Goal: Book appointment/travel/reservation

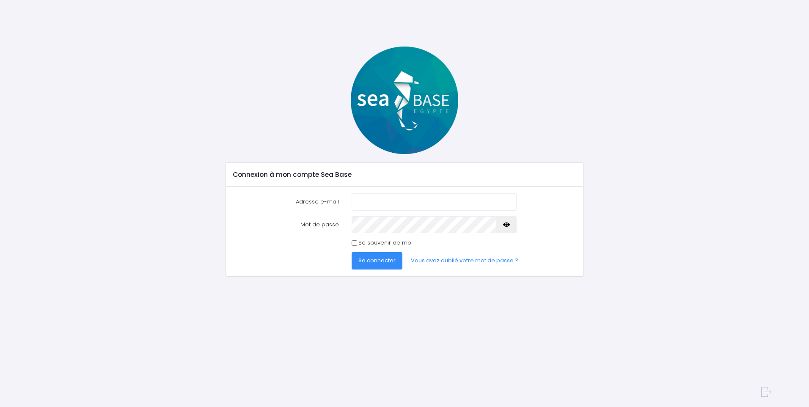
click at [367, 201] on input "Adresse e-mail" at bounding box center [434, 201] width 165 height 17
click at [352, 252] on button "Se connecter" at bounding box center [377, 260] width 51 height 17
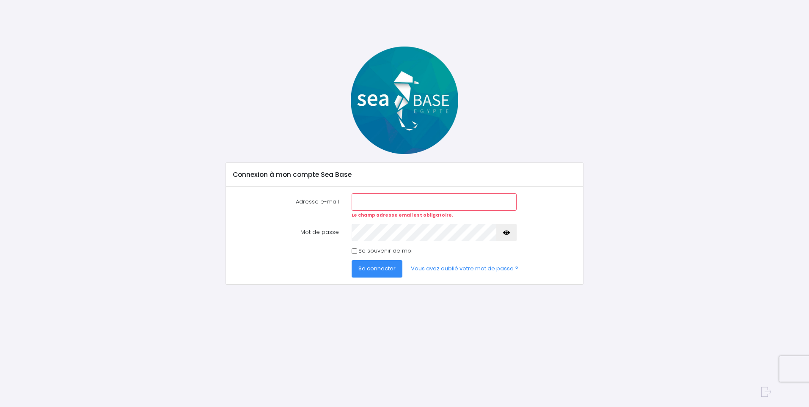
click at [386, 203] on input "Adresse e-mail" at bounding box center [434, 201] width 165 height 17
type input "[EMAIL_ADDRESS][DOMAIN_NAME]"
click at [436, 203] on input "[EMAIL_ADDRESS][DOMAIN_NAME]" at bounding box center [434, 201] width 165 height 17
click at [359, 202] on input "[EMAIL_ADDRESS][DOMAIN_NAME]" at bounding box center [434, 201] width 165 height 17
drag, startPoint x: 433, startPoint y: 202, endPoint x: 305, endPoint y: 213, distance: 128.3
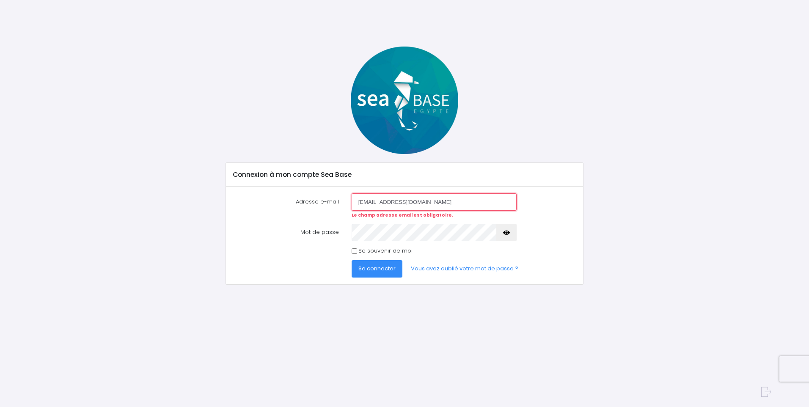
click at [305, 213] on div "Adresse e-mail sylviemuz@gmail.com Le champ adresse email est obligatoire." at bounding box center [405, 205] width 356 height 25
type input "[EMAIL_ADDRESS][DOMAIN_NAME]"
click at [352, 260] on button "Se connecter" at bounding box center [377, 268] width 51 height 17
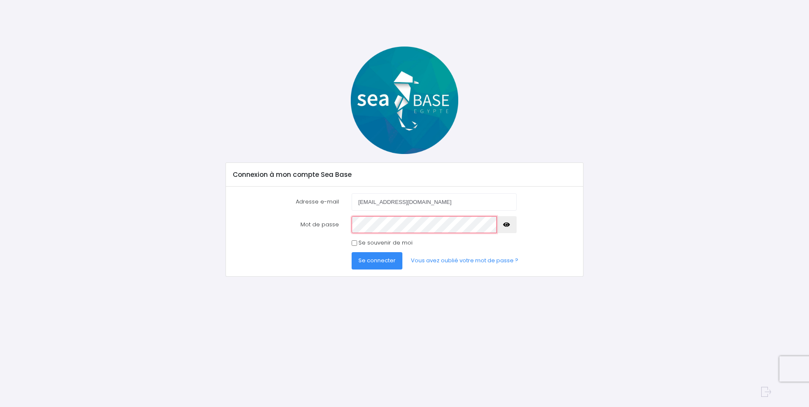
click at [352, 252] on button "Se connecter" at bounding box center [377, 260] width 51 height 17
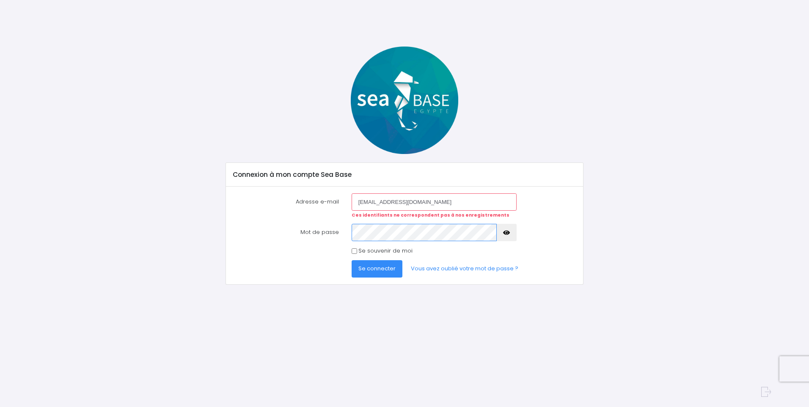
click at [352, 260] on button "Se connecter" at bounding box center [377, 268] width 51 height 17
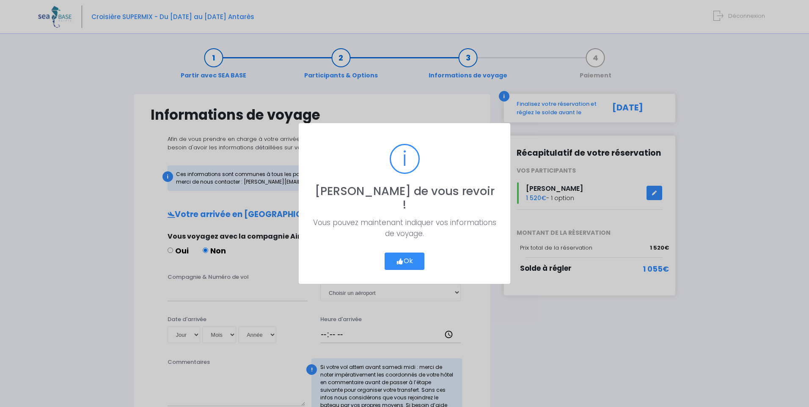
click at [401, 262] on icon "button" at bounding box center [400, 262] width 8 height 0
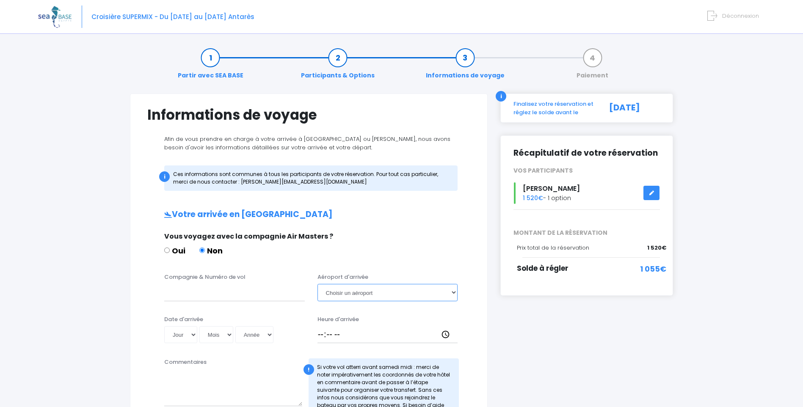
click at [454, 293] on select "Choisir un aéroport Hurghada Marsa Alam" at bounding box center [387, 292] width 141 height 17
select select "Hurghada"
click at [317, 284] on select "Choisir un aéroport Hurghada Marsa Alam" at bounding box center [387, 292] width 141 height 17
click at [253, 298] on input "Compagnie & Numéro de vol" at bounding box center [234, 292] width 141 height 17
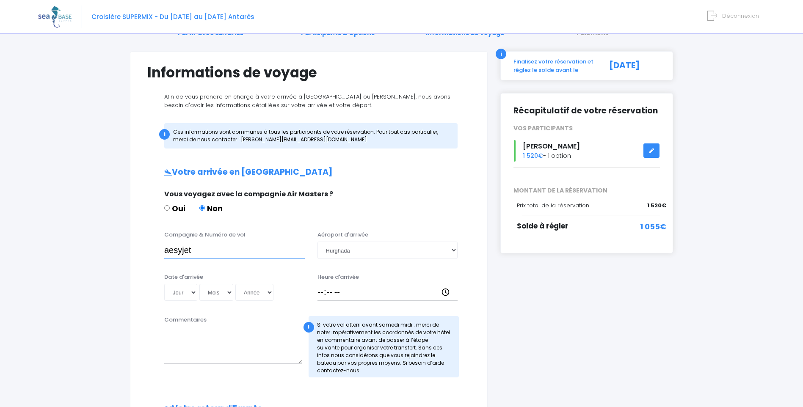
click at [174, 250] on input "aesyjet" at bounding box center [234, 250] width 141 height 17
click at [165, 247] on input "asyjet" at bounding box center [234, 250] width 141 height 17
click at [208, 254] on input "easyjet" at bounding box center [234, 250] width 141 height 17
click at [231, 250] on input "easyjet" at bounding box center [234, 250] width 141 height 17
type input "easyjet"
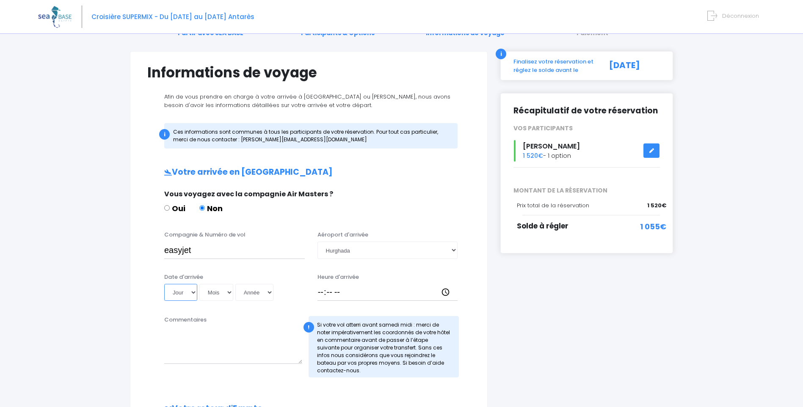
click at [192, 290] on select "Jour 01 02 03 04 05 06 07 08 09 10 11 12 13 14 15 16 17 18 19 20 21 22 23 24 25…" at bounding box center [180, 292] width 33 height 17
select select "15"
click at [164, 284] on select "Jour 01 02 03 04 05 06 07 08 09 10 11 12 13 14 15 16 17 18 19 20 21 22 23 24 25…" at bounding box center [180, 292] width 33 height 17
click at [227, 290] on select "Mois 01 02 03 04 05 06 07 08 09 10 11 12" at bounding box center [216, 292] width 34 height 17
select select "11"
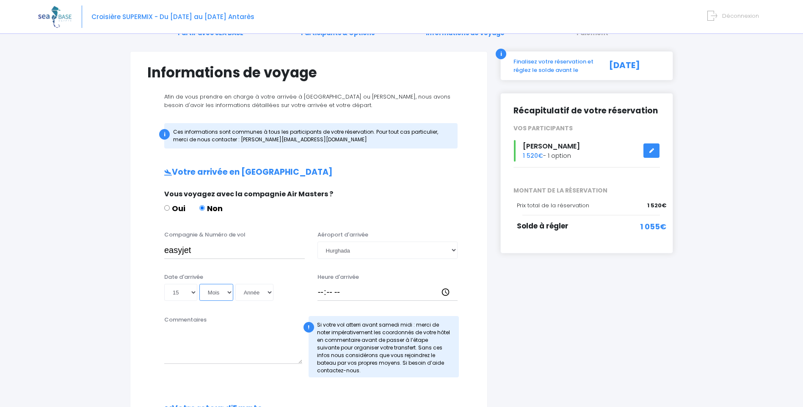
click at [199, 284] on select "Mois 01 02 03 04 05 06 07 08 09 10 11 12" at bounding box center [216, 292] width 34 height 17
click at [266, 293] on select "Année 2045 2044 2043 2042 2041 2040 2039 2038 2037 2036 2035 2034 2033 2032 203…" at bounding box center [254, 292] width 38 height 17
select select "2025"
click at [235, 284] on select "Année 2045 2044 2043 2042 2041 2040 2039 2038 2037 2036 2035 2034 2033 2032 203…" at bounding box center [254, 292] width 38 height 17
type input "2025-11-15"
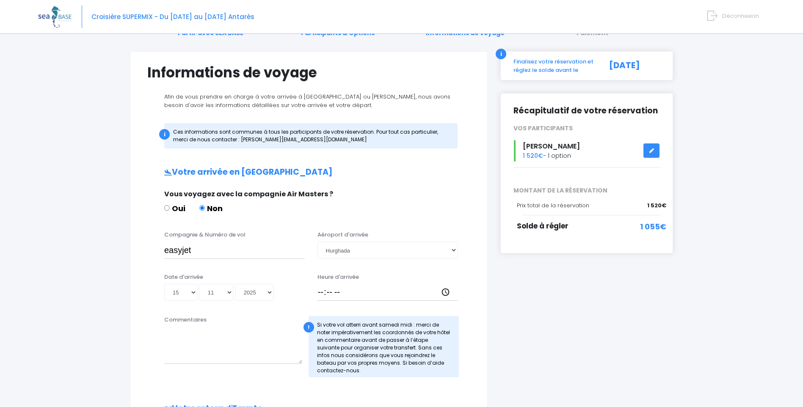
click at [276, 264] on div "Compagnie & Numéro de vol easyjet Aéroport d'arrivée Choisir un aéroport Hurgha…" at bounding box center [309, 247] width 336 height 33
click at [322, 295] on input "Heure d'arrivée" at bounding box center [387, 292] width 141 height 17
type input "17:15"
click at [352, 297] on input "17:15" at bounding box center [387, 292] width 141 height 17
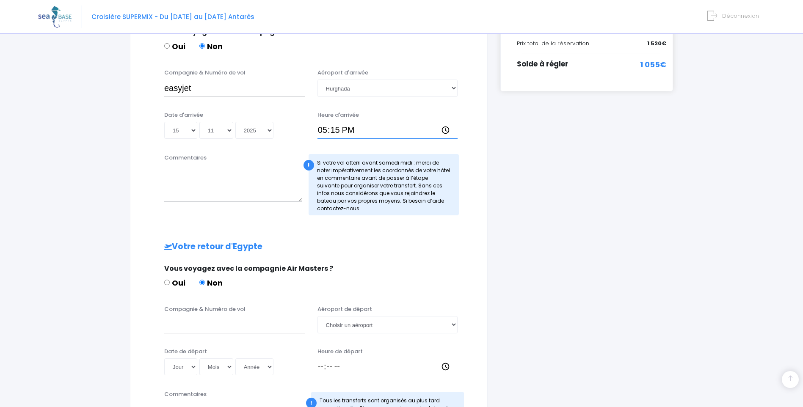
scroll to position [127, 0]
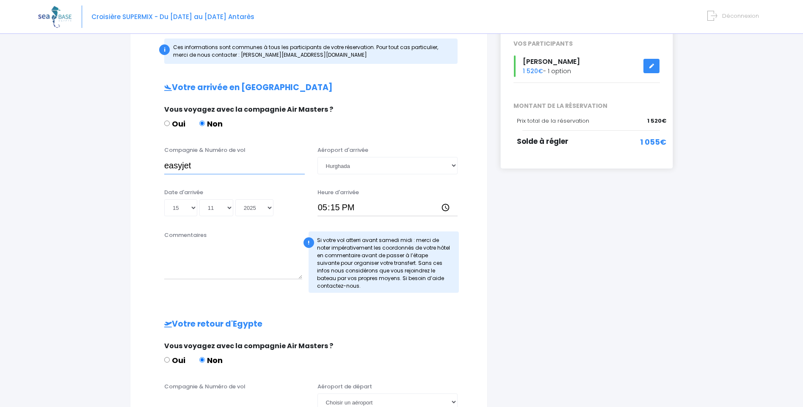
drag, startPoint x: 167, startPoint y: 167, endPoint x: 198, endPoint y: 166, distance: 30.9
click at [198, 166] on input "easyjet" at bounding box center [234, 165] width 141 height 17
click at [240, 163] on input "asyjete" at bounding box center [234, 165] width 141 height 17
click at [167, 163] on input "asyjete" at bounding box center [234, 165] width 141 height 17
click at [169, 163] on input "aséité" at bounding box center [234, 165] width 141 height 17
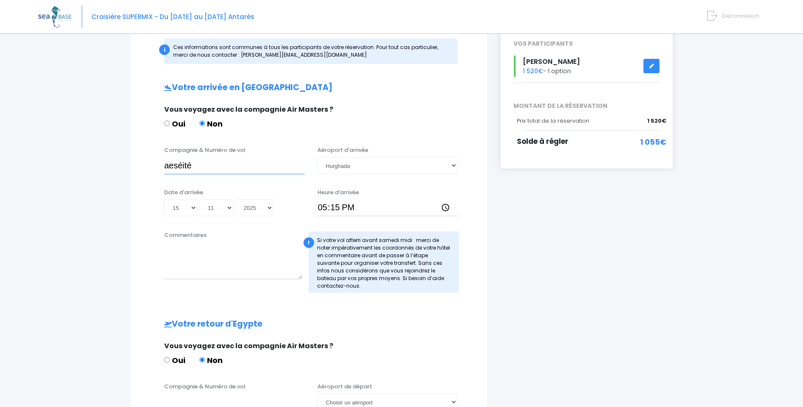
click at [175, 165] on input "aeséité" at bounding box center [234, 165] width 141 height 17
click at [177, 165] on input "aeséité" at bounding box center [234, 165] width 141 height 17
click at [209, 163] on input "aesyjetéité" at bounding box center [234, 165] width 141 height 17
click at [250, 170] on input "aesyjet" at bounding box center [234, 165] width 141 height 17
drag, startPoint x: 165, startPoint y: 165, endPoint x: 212, endPoint y: 167, distance: 47.4
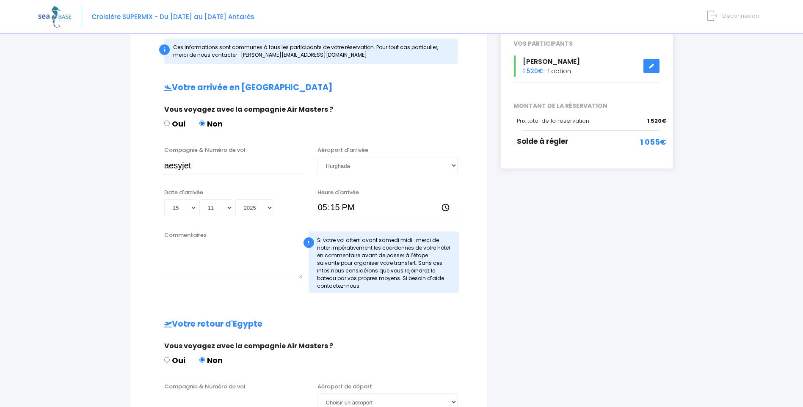
click at [212, 167] on input "aesyjet" at bounding box center [234, 165] width 141 height 17
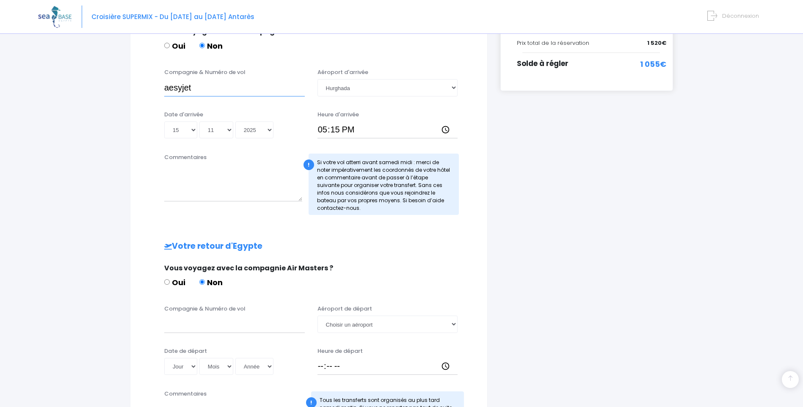
scroll to position [212, 0]
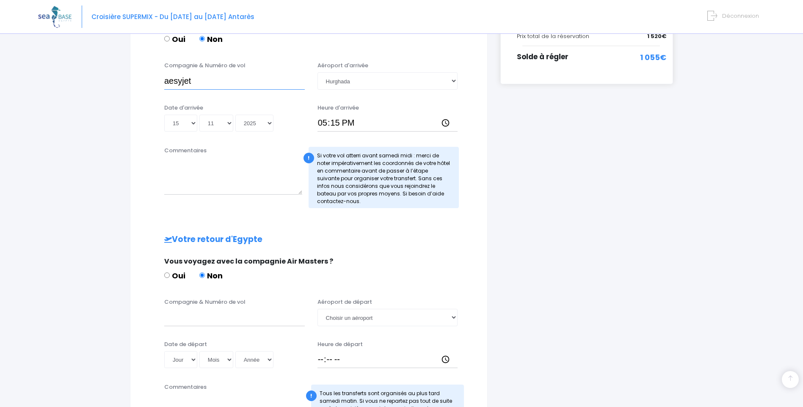
type input "aesyjet"
click at [203, 312] on input "Compagnie & Numéro de vol" at bounding box center [234, 317] width 141 height 17
paste input "aesyjet"
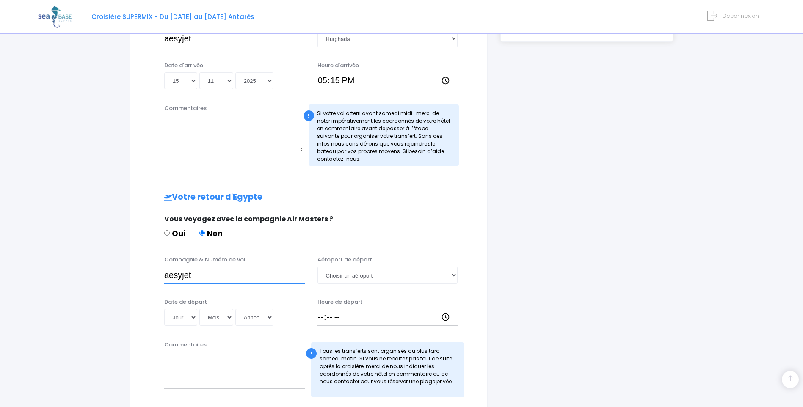
type input "aesyjet"
click at [192, 319] on select "Jour 01 02 03 04 05 06 07 08 09 10 11 12 13 14 15 16 17 18 19 20 21 22 23 24 25…" at bounding box center [180, 317] width 33 height 17
select select "22"
click at [164, 309] on select "Jour 01 02 03 04 05 06 07 08 09 10 11 12 13 14 15 16 17 18 19 20 21 22 23 24 25…" at bounding box center [180, 317] width 33 height 17
click at [229, 317] on select "Mois 01 02 03 04 05 06 07 08 09 10 11 12" at bounding box center [216, 317] width 34 height 17
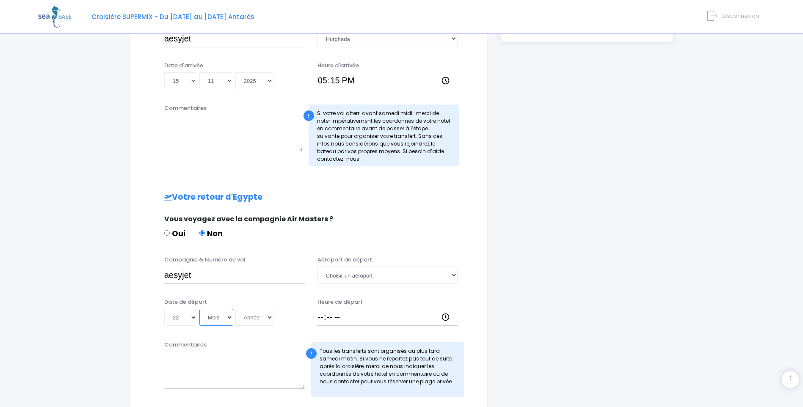
select select "11"
click at [199, 309] on select "Mois 01 02 03 04 05 06 07 08 09 10 11 12" at bounding box center [216, 317] width 34 height 17
click at [270, 317] on select "Année 2045 2044 2043 2042 2041 2040 2039 2038 2037 2036 2035 2034 2033 2032 203…" at bounding box center [254, 317] width 38 height 17
select select "2025"
click at [235, 309] on select "Année 2045 2044 2043 2042 2041 2040 2039 2038 2037 2036 2035 2034 2033 2032 203…" at bounding box center [254, 317] width 38 height 17
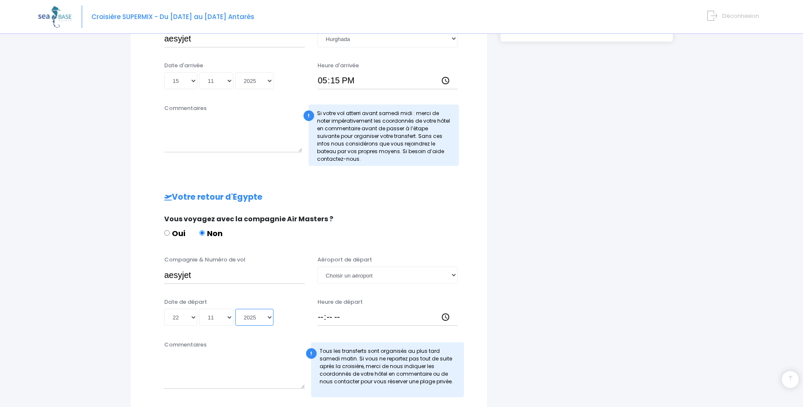
type input "2025-11-22"
click at [453, 276] on select "Choisir un aéroport Hurghada Marsa Alam" at bounding box center [387, 275] width 141 height 17
select select "Hurghada"
click at [317, 267] on select "Choisir un aéroport Hurghada Marsa Alam" at bounding box center [387, 275] width 141 height 17
click at [321, 319] on input "Heure de départ" at bounding box center [387, 317] width 141 height 17
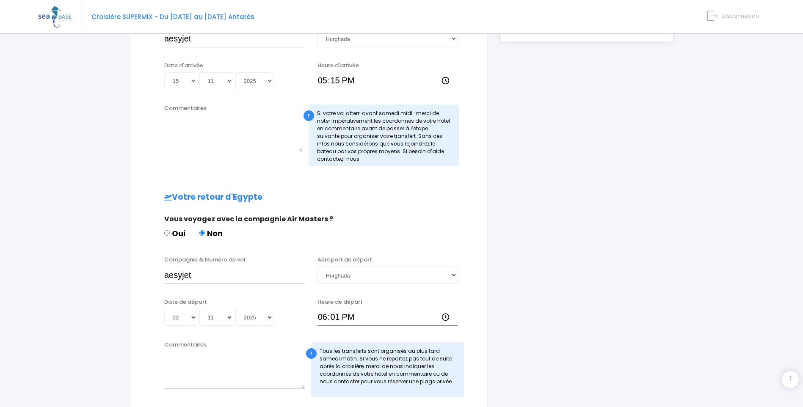
type input "18:10"
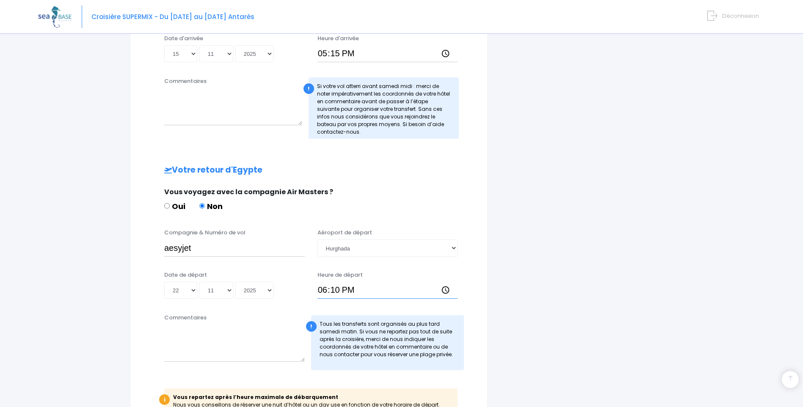
scroll to position [296, 0]
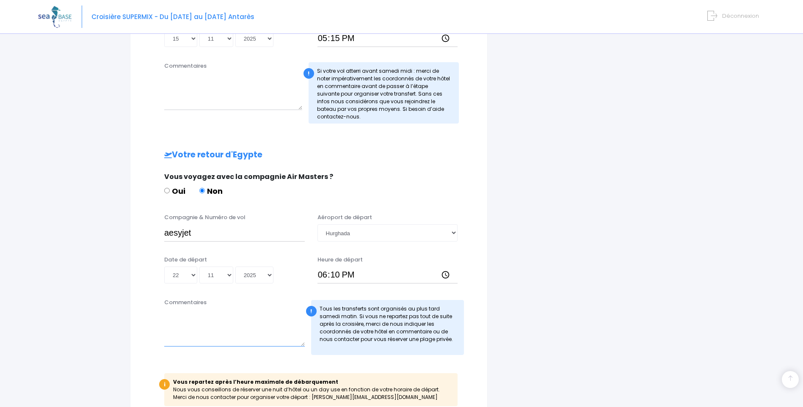
click at [235, 345] on textarea "Commentaires" at bounding box center [234, 327] width 141 height 37
click at [232, 343] on textarea "Commentaires" at bounding box center [234, 327] width 141 height 37
click at [232, 341] on textarea "plage? ou visite" at bounding box center [234, 327] width 141 height 37
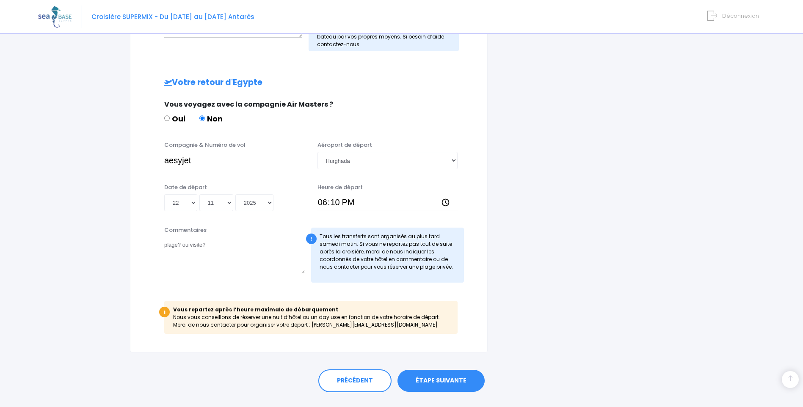
scroll to position [381, 0]
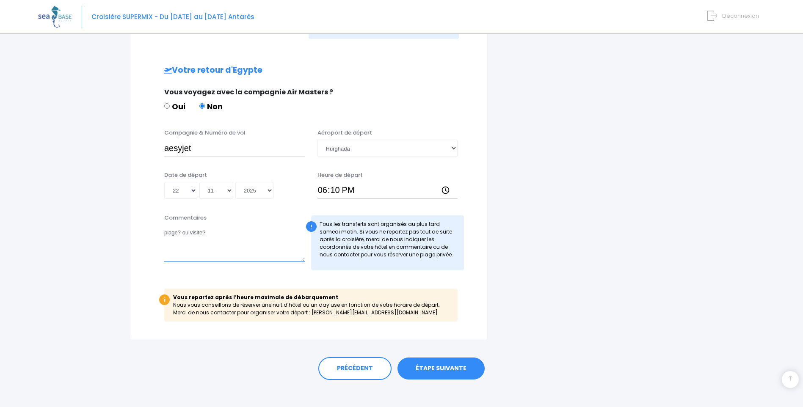
type textarea "plage? ou visite?"
click at [427, 370] on link "ÉTAPE SUIVANTE" at bounding box center [440, 369] width 87 height 22
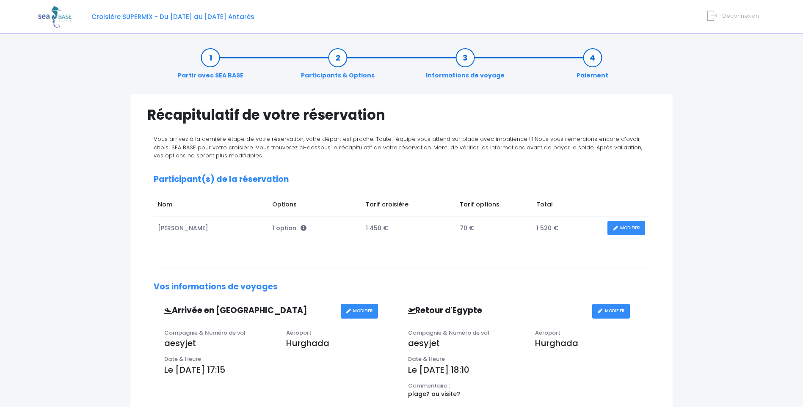
click at [737, 14] on span "Déconnexion" at bounding box center [740, 16] width 37 height 8
